Goal: Check status: Check status

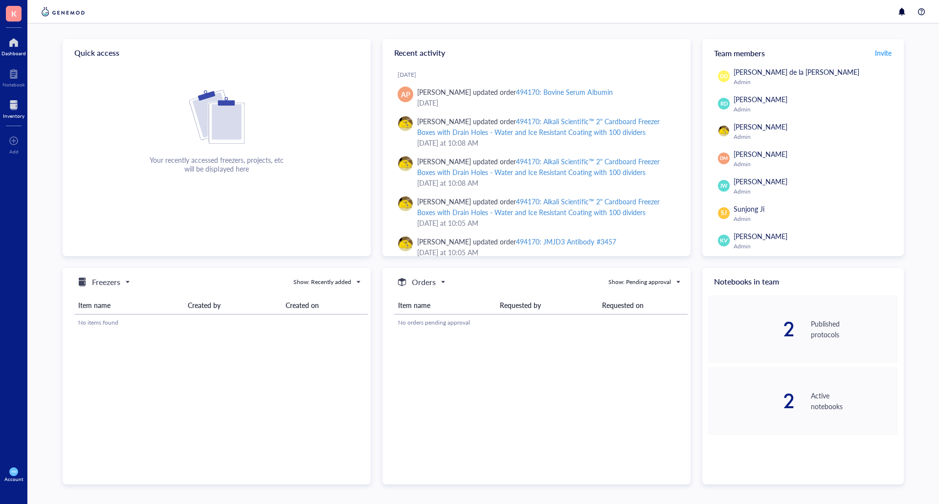
click at [6, 100] on div at bounding box center [14, 105] width 22 height 16
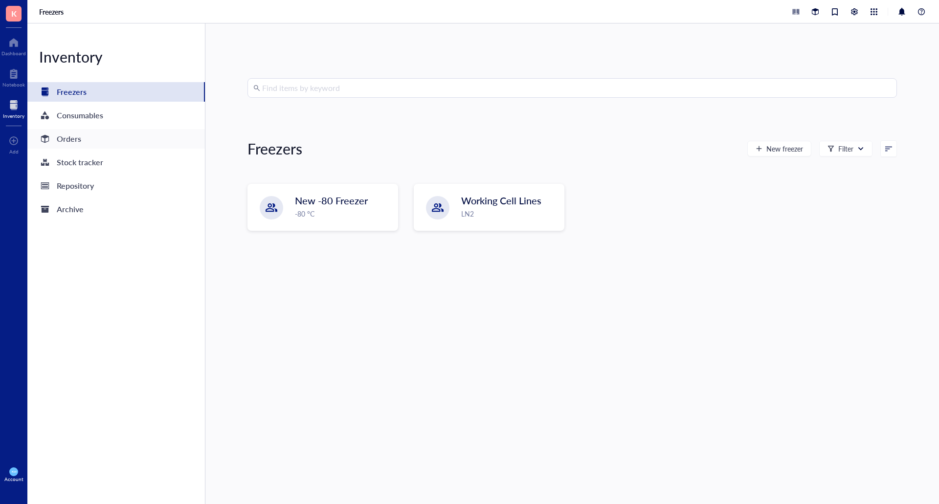
click at [74, 141] on div "Orders" at bounding box center [69, 139] width 24 height 14
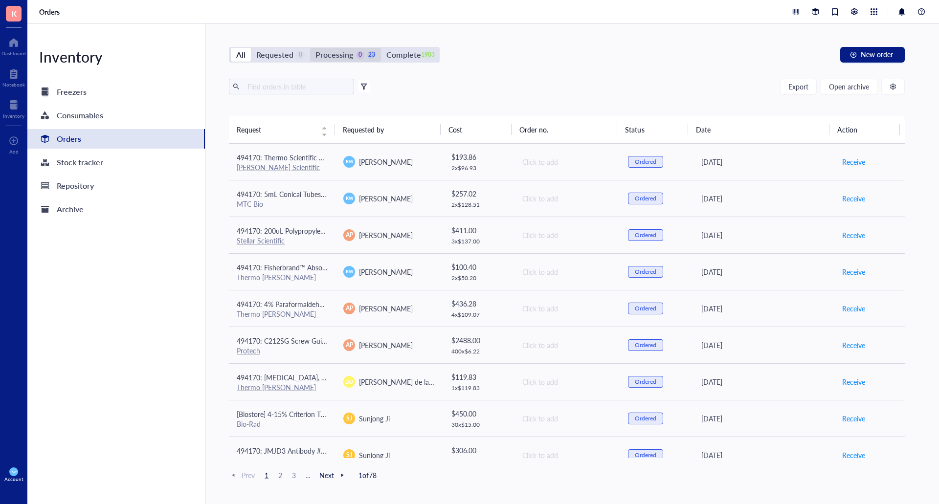
click at [333, 60] on div "Processing" at bounding box center [335, 55] width 38 height 14
click at [310, 48] on input "Processing 0 23" at bounding box center [310, 48] width 0 height 0
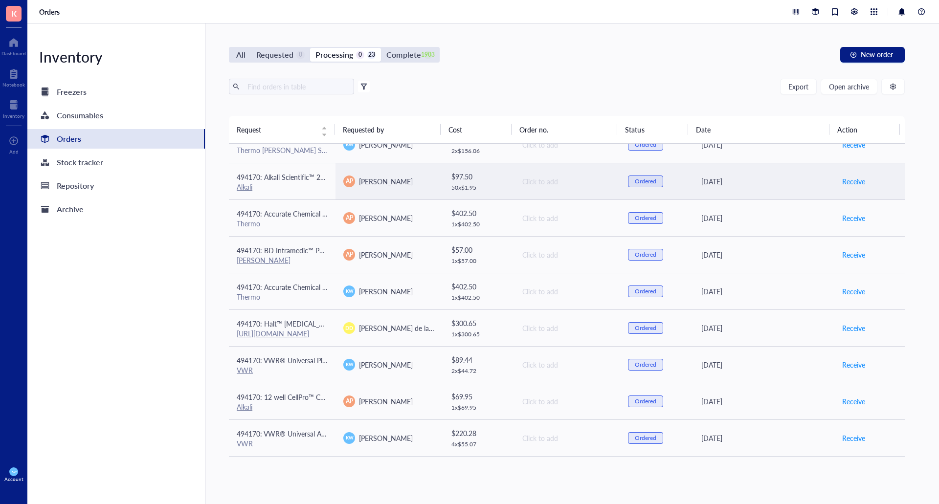
scroll to position [285, 0]
